Goal: Information Seeking & Learning: Compare options

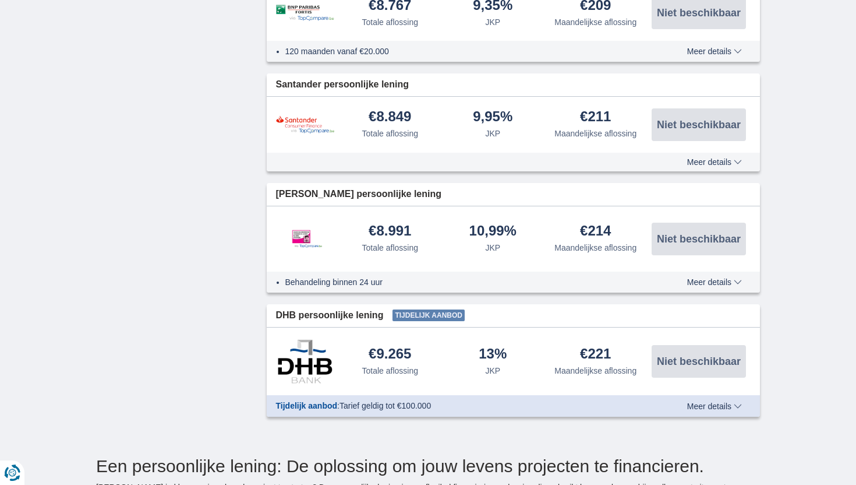
scroll to position [170, 0]
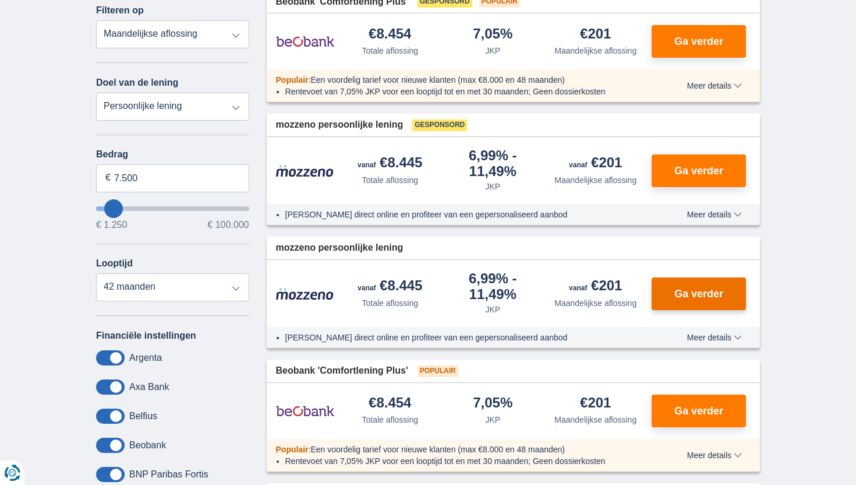
click at [680, 287] on button "Ga verder" at bounding box center [699, 293] width 94 height 33
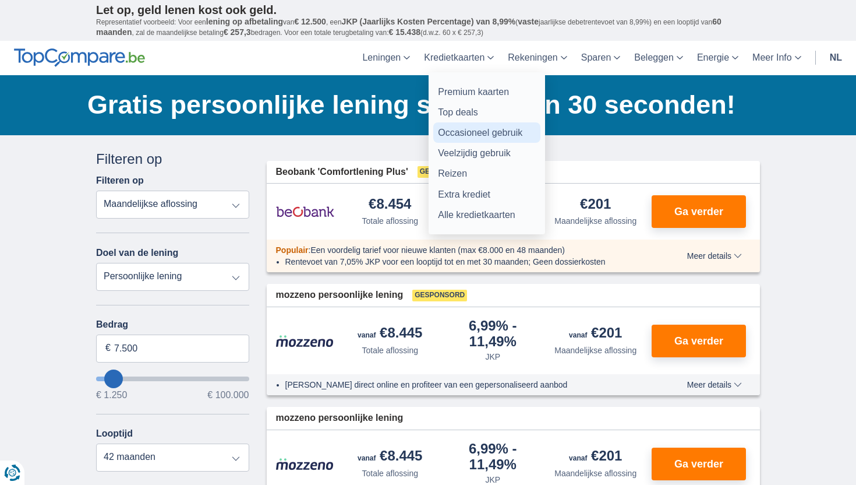
click at [470, 140] on link "Occasioneel gebruik" at bounding box center [486, 132] width 107 height 20
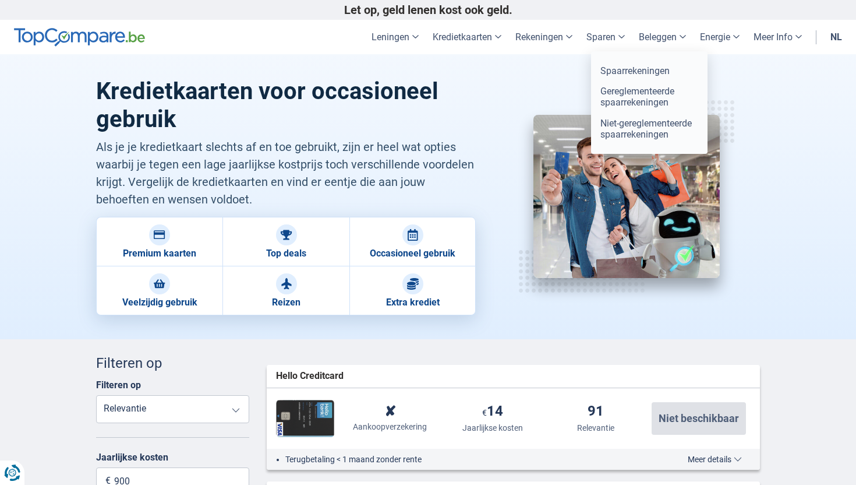
click at [614, 33] on link "Sparen" at bounding box center [605, 37] width 52 height 34
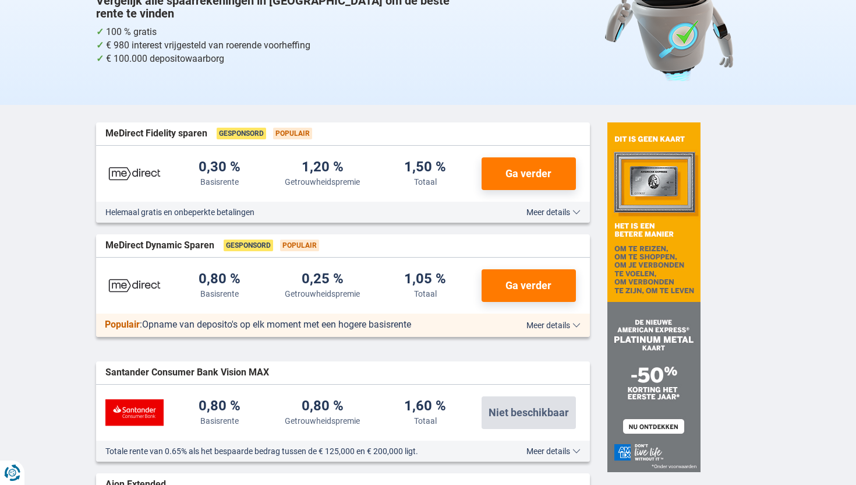
scroll to position [179, 0]
